Goal: Information Seeking & Learning: Learn about a topic

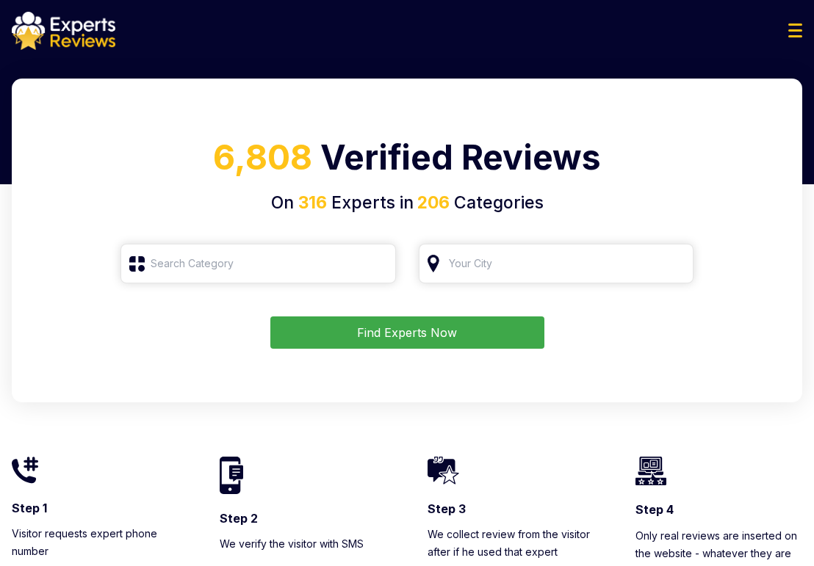
click at [200, 284] on form "Find Experts Now" at bounding box center [406, 296] width 755 height 105
click at [204, 261] on input "search" at bounding box center [257, 264] width 275 height 40
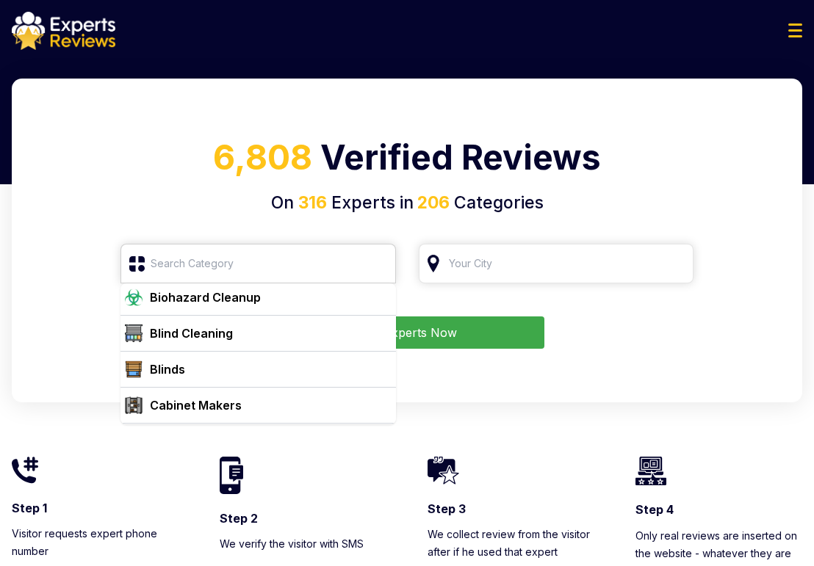
scroll to position [661, 0]
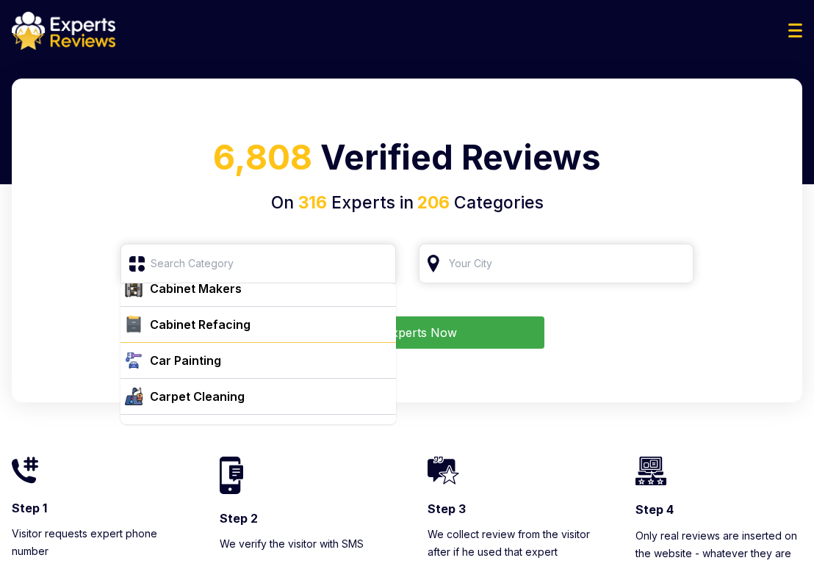
click at [194, 352] on div "Car Painting" at bounding box center [185, 361] width 71 height 18
type input "Car Painting"
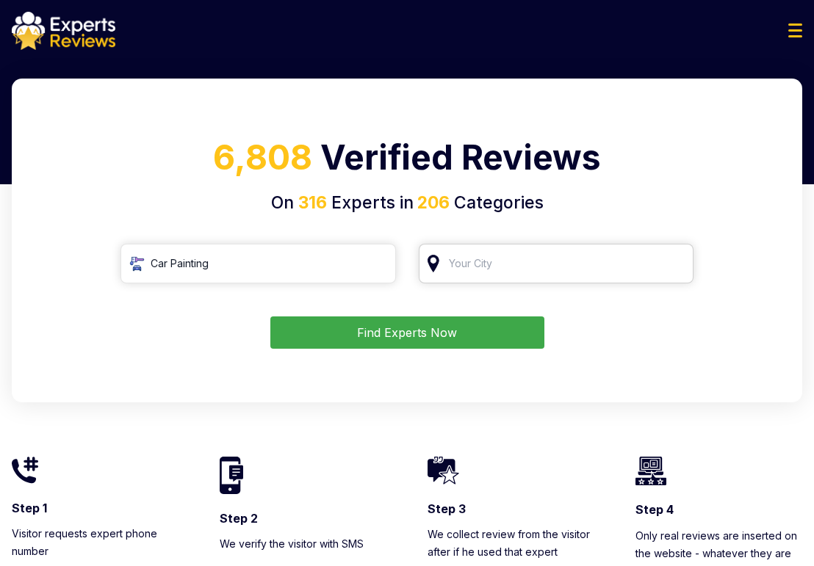
click at [532, 267] on input "search" at bounding box center [556, 264] width 275 height 40
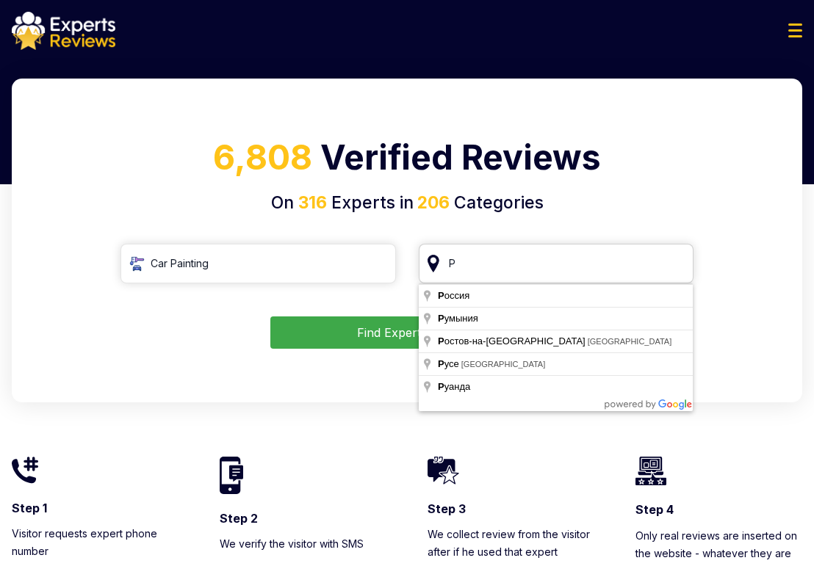
drag, startPoint x: 532, startPoint y: 267, endPoint x: 441, endPoint y: 255, distance: 91.8
click at [441, 255] on input "Р" at bounding box center [556, 264] width 275 height 40
drag, startPoint x: 488, startPoint y: 269, endPoint x: 432, endPoint y: 260, distance: 56.5
click at [432, 260] on input "Р" at bounding box center [556, 264] width 275 height 40
type input "[GEOGRAPHIC_DATA], [GEOGRAPHIC_DATA]"
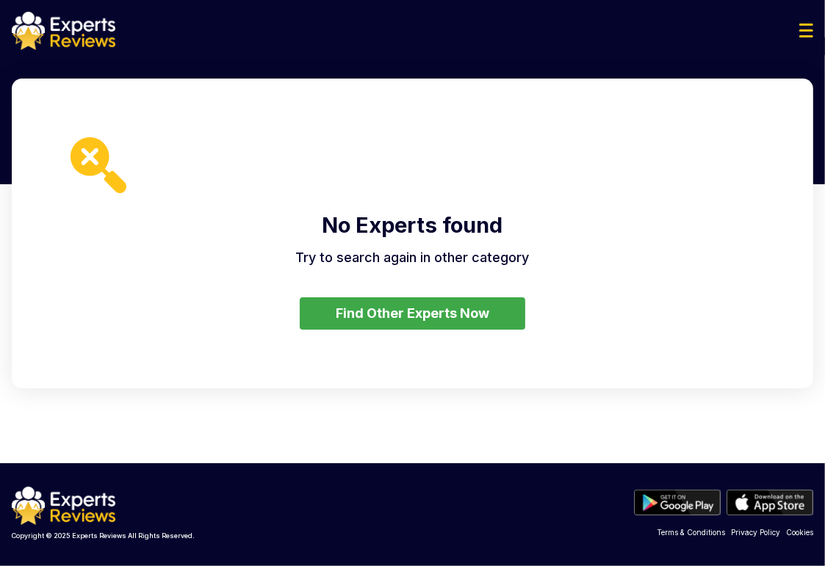
click at [425, 310] on button "Find Other Experts Now" at bounding box center [412, 313] width 225 height 32
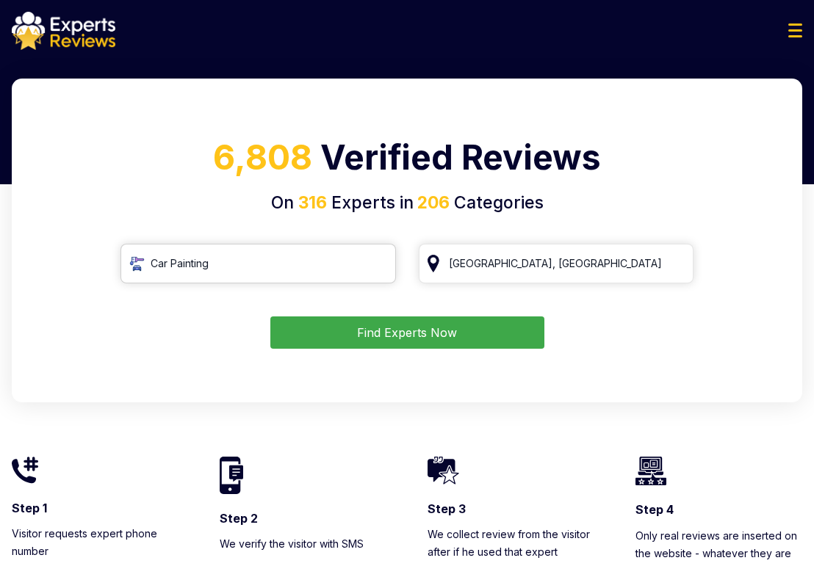
click at [267, 267] on input "Car Painting" at bounding box center [257, 264] width 275 height 40
click at [273, 265] on input "Car Painting" at bounding box center [257, 264] width 275 height 40
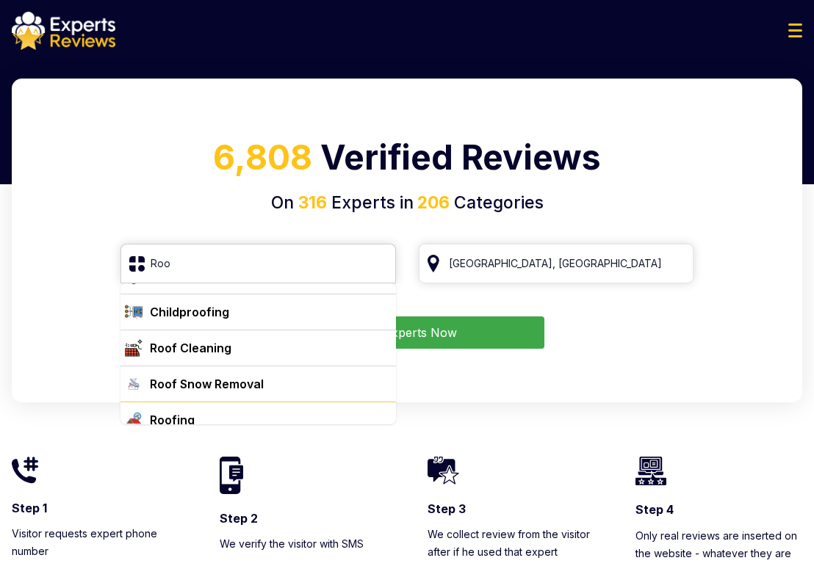
scroll to position [38, 0]
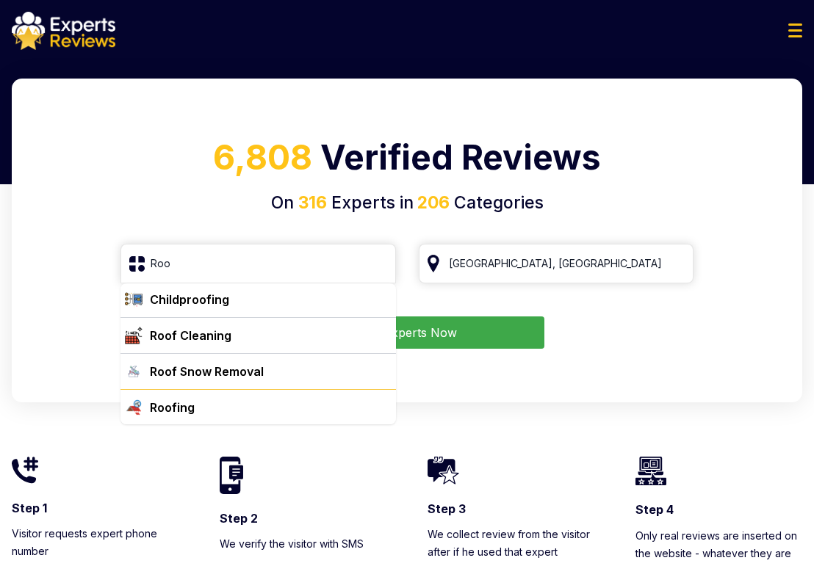
click at [212, 409] on div "Roofing" at bounding box center [267, 408] width 246 height 18
type input "Roofing"
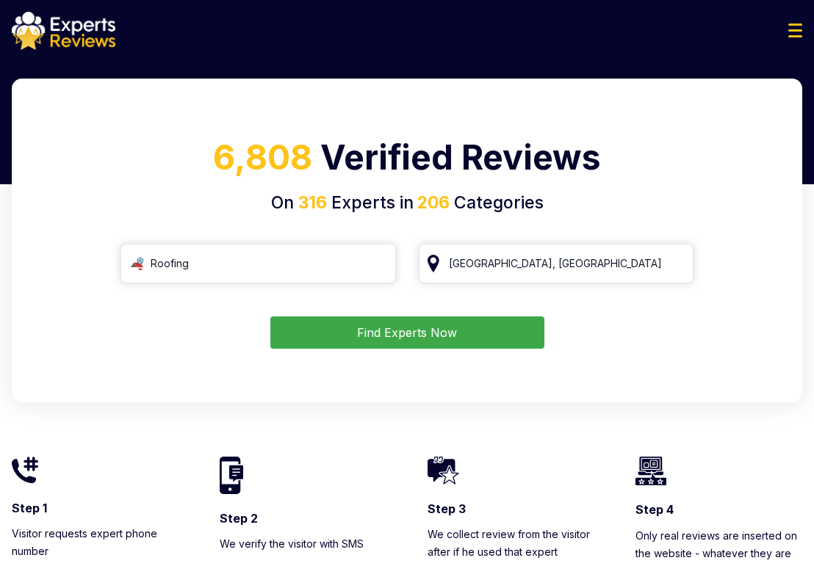
click at [390, 330] on button "Find Experts Now" at bounding box center [407, 333] width 274 height 32
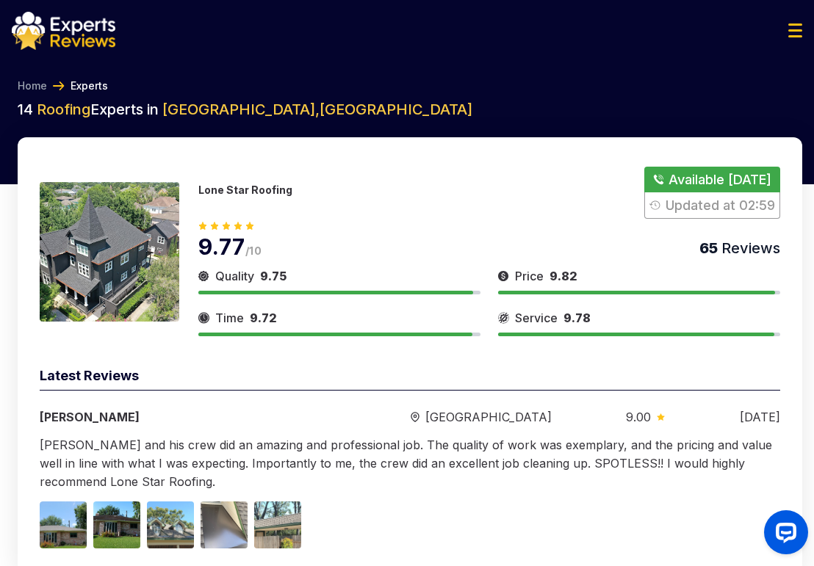
click at [646, 116] on h2 "14 Roofing Experts in [GEOGRAPHIC_DATA] , [GEOGRAPHIC_DATA]" at bounding box center [410, 109] width 784 height 21
click at [82, 46] on img at bounding box center [64, 31] width 104 height 38
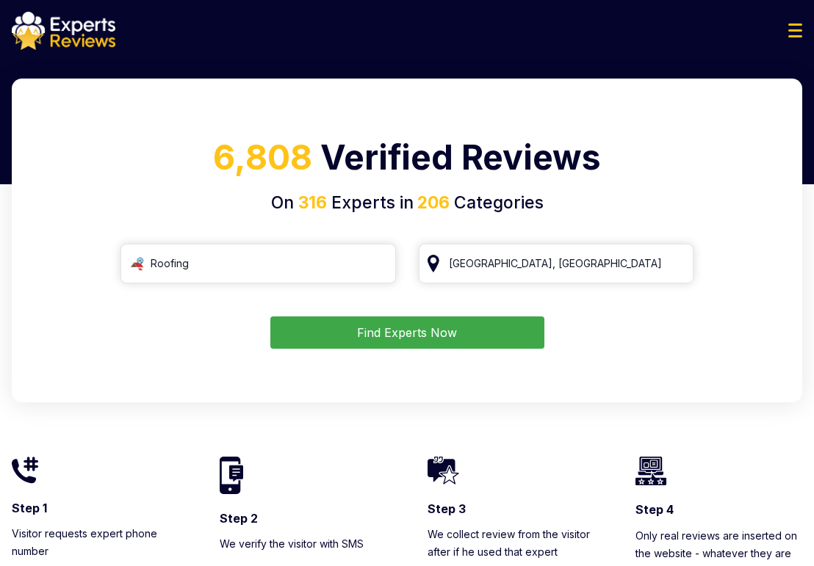
drag, startPoint x: 681, startPoint y: 166, endPoint x: 640, endPoint y: 155, distance: 41.9
click at [678, 165] on h1 "6,808 Verified Reviews" at bounding box center [406, 161] width 755 height 58
